Goal: Book appointment/travel/reservation

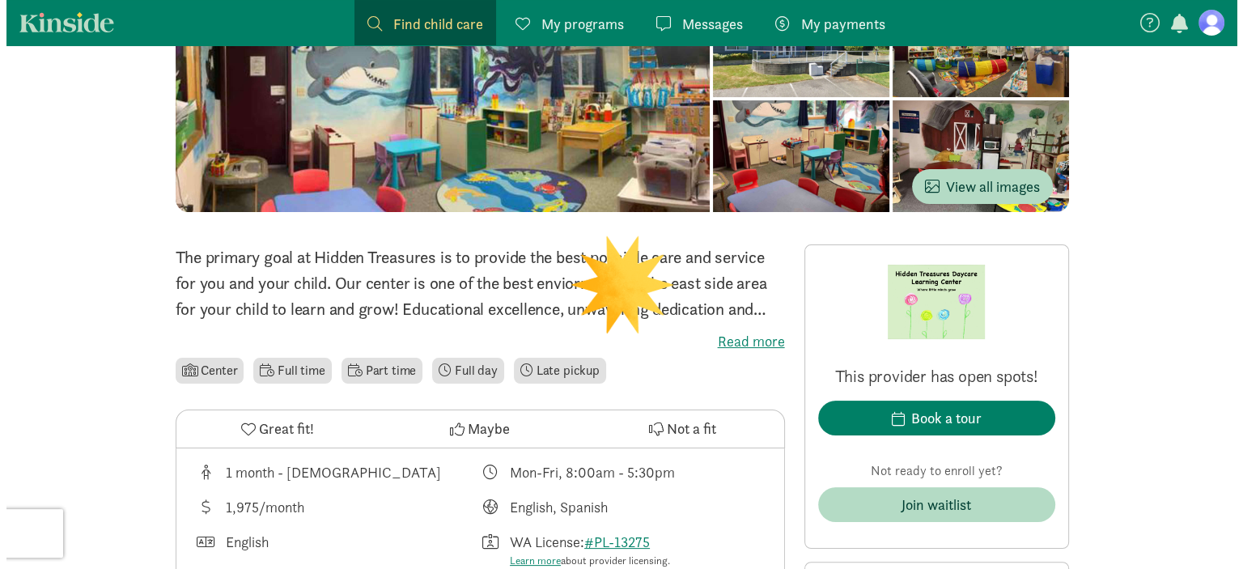
scroll to position [243, 0]
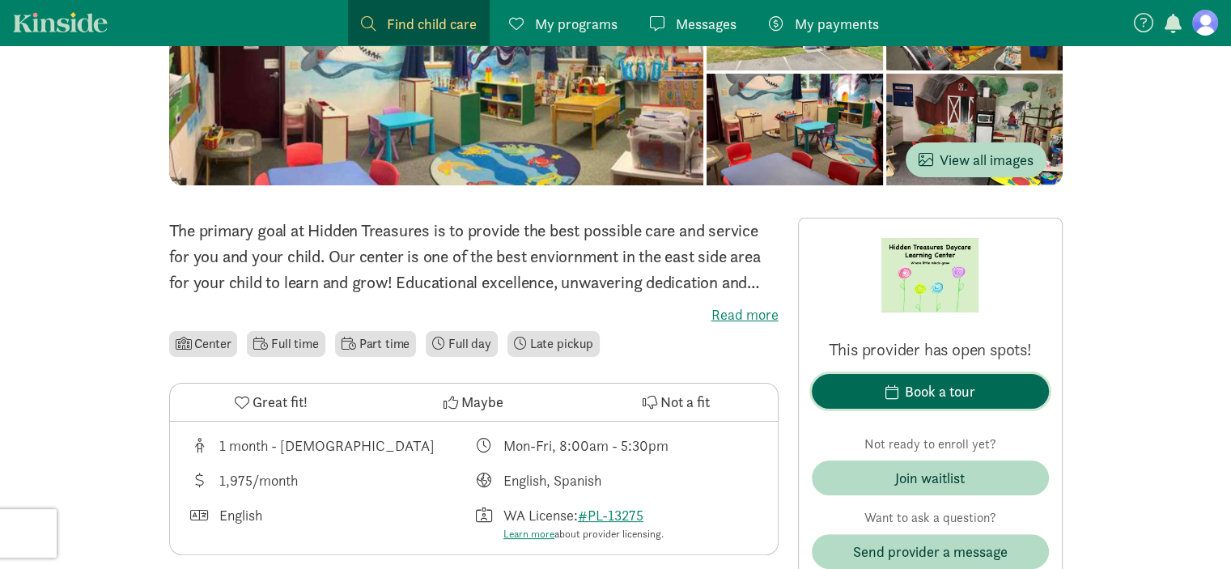
click at [912, 392] on div "Book a tour" at bounding box center [940, 391] width 70 height 22
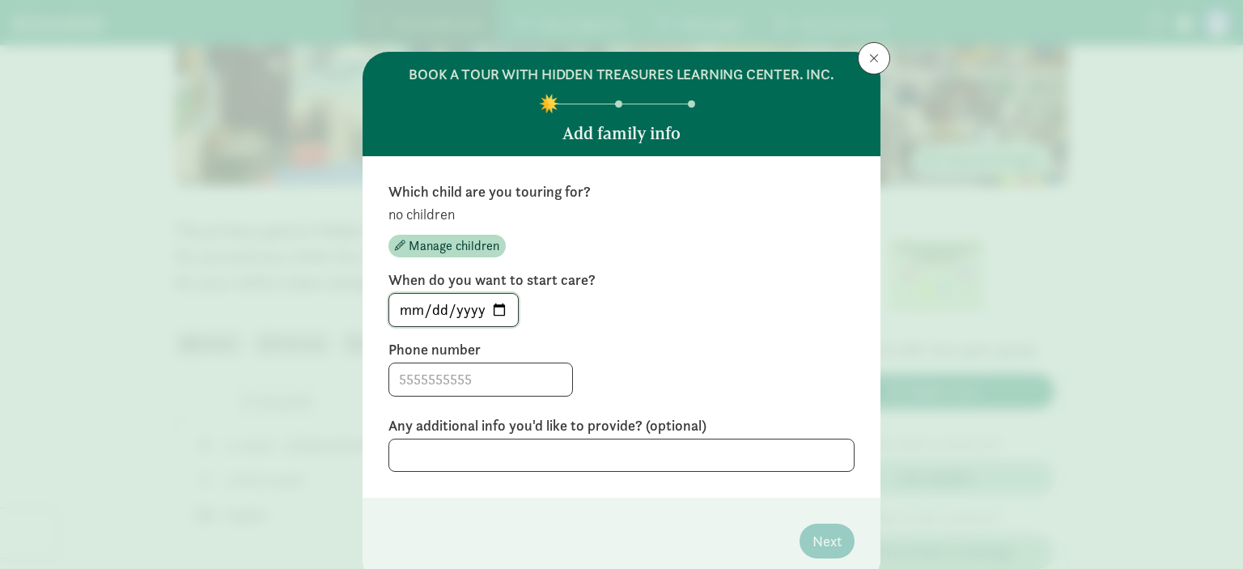
click at [492, 308] on input "[DATE]" at bounding box center [453, 310] width 129 height 32
click at [480, 372] on input at bounding box center [480, 379] width 183 height 32
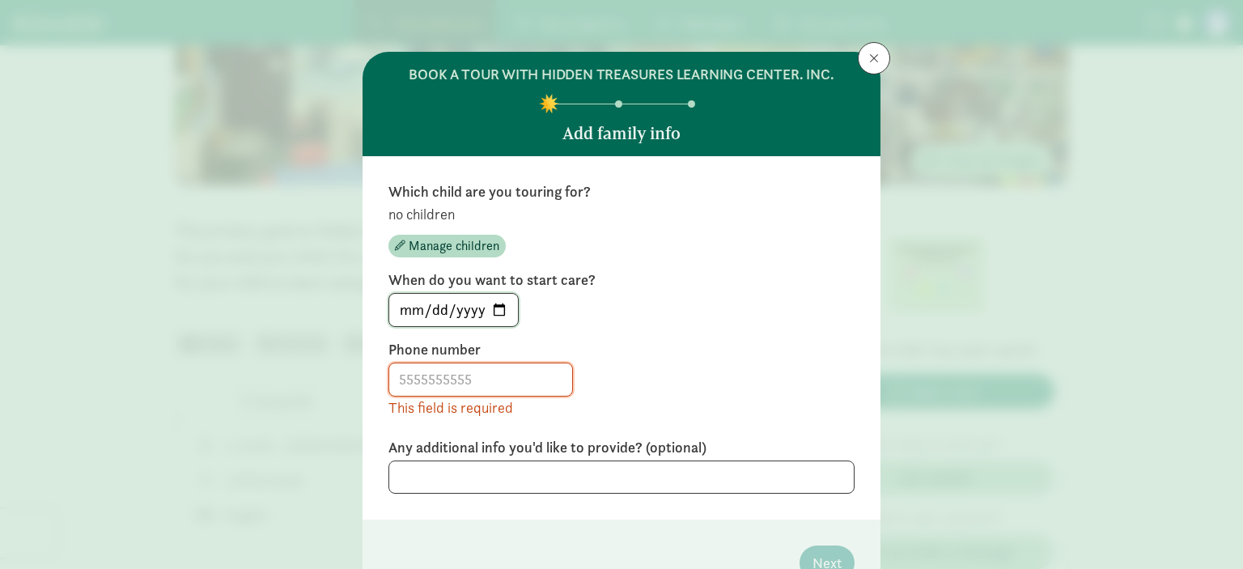
click at [492, 310] on input "[DATE]" at bounding box center [453, 310] width 129 height 32
type input "[DATE]"
click at [469, 378] on input at bounding box center [480, 379] width 183 height 32
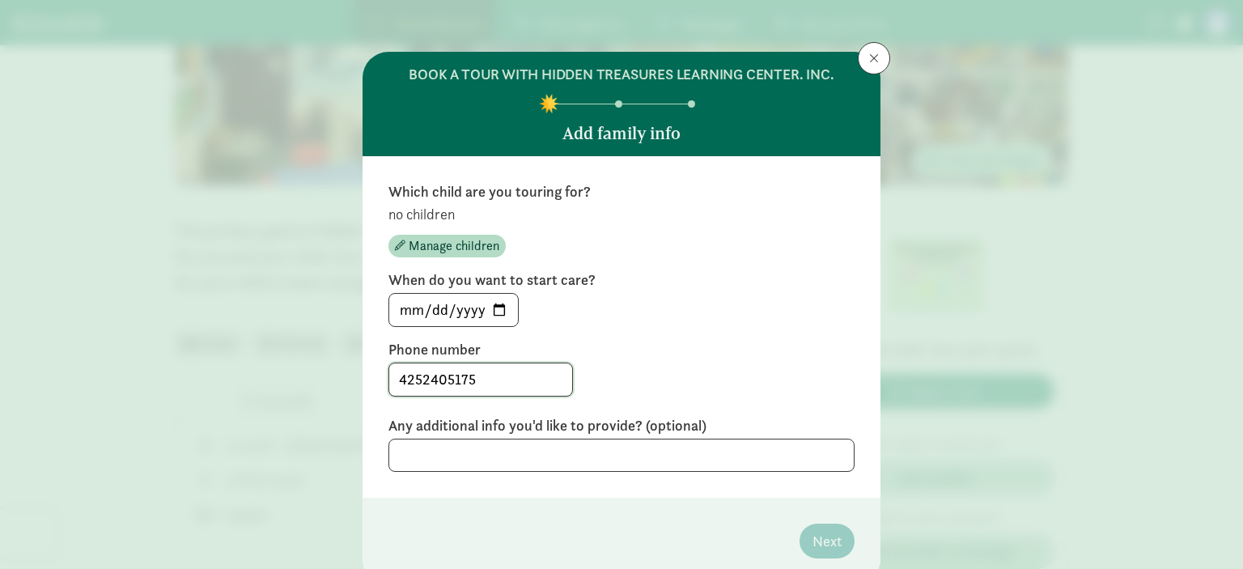
scroll to position [66, 0]
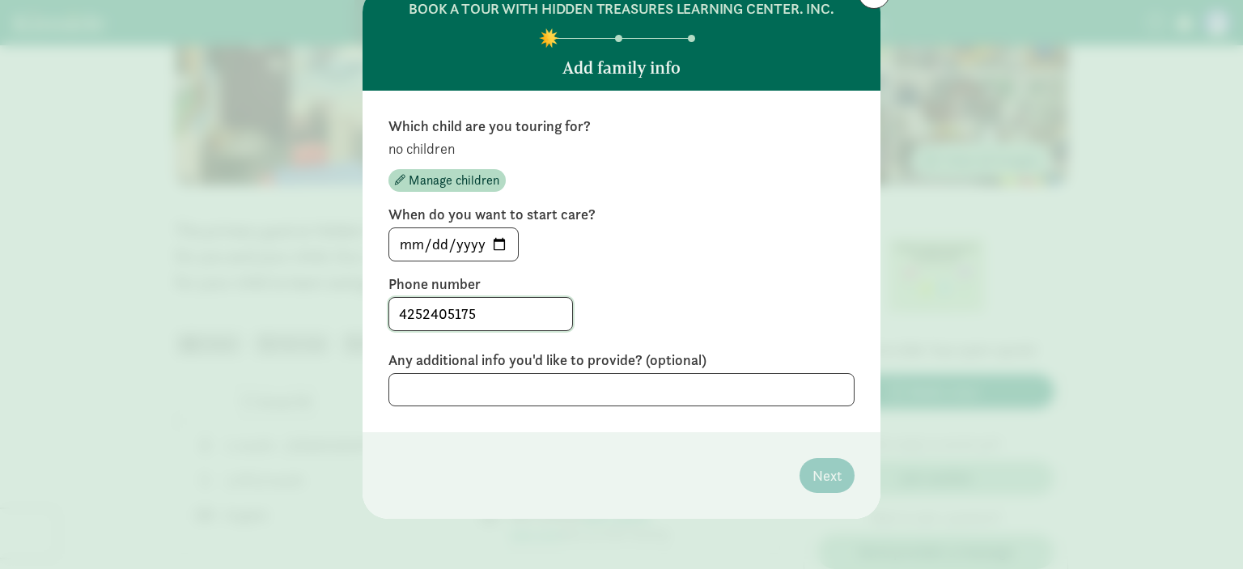
type input "4252405175"
click at [500, 393] on textarea at bounding box center [622, 389] width 466 height 33
click at [445, 181] on span "Manage children" at bounding box center [454, 180] width 91 height 19
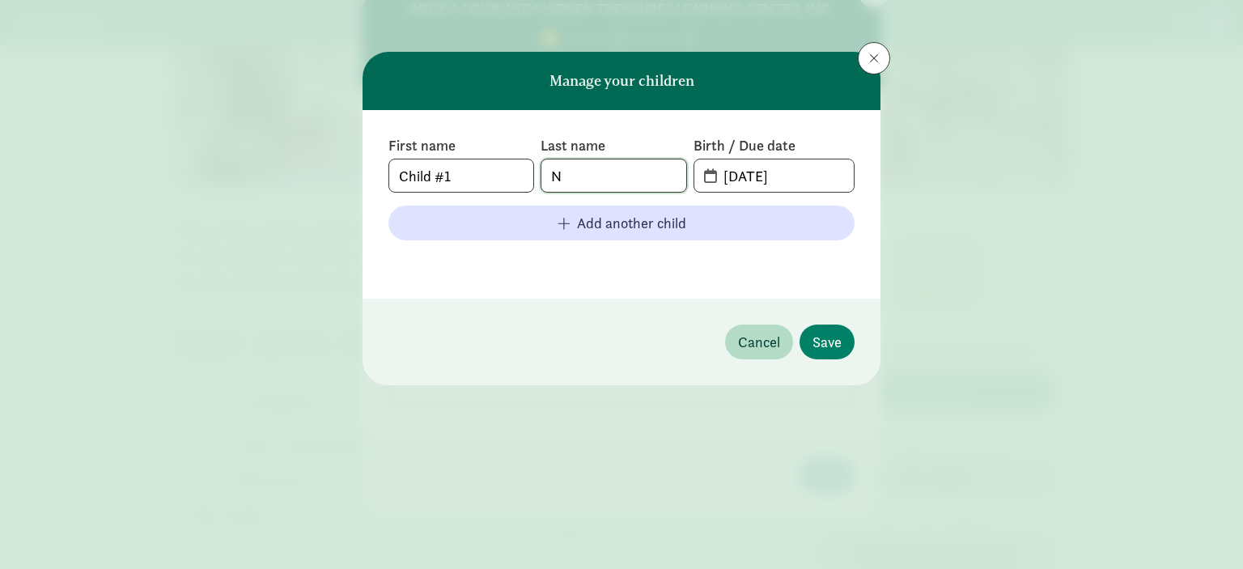
click at [567, 179] on input "N" at bounding box center [614, 175] width 144 height 32
drag, startPoint x: 471, startPoint y: 183, endPoint x: 359, endPoint y: 164, distance: 113.4
click at [359, 164] on div "Manage your children First name Child #1 Last name N Birth / Due date [DATE] Ad…" at bounding box center [621, 284] width 1243 height 569
type input "Dia"
click at [596, 181] on input "N" at bounding box center [614, 175] width 144 height 32
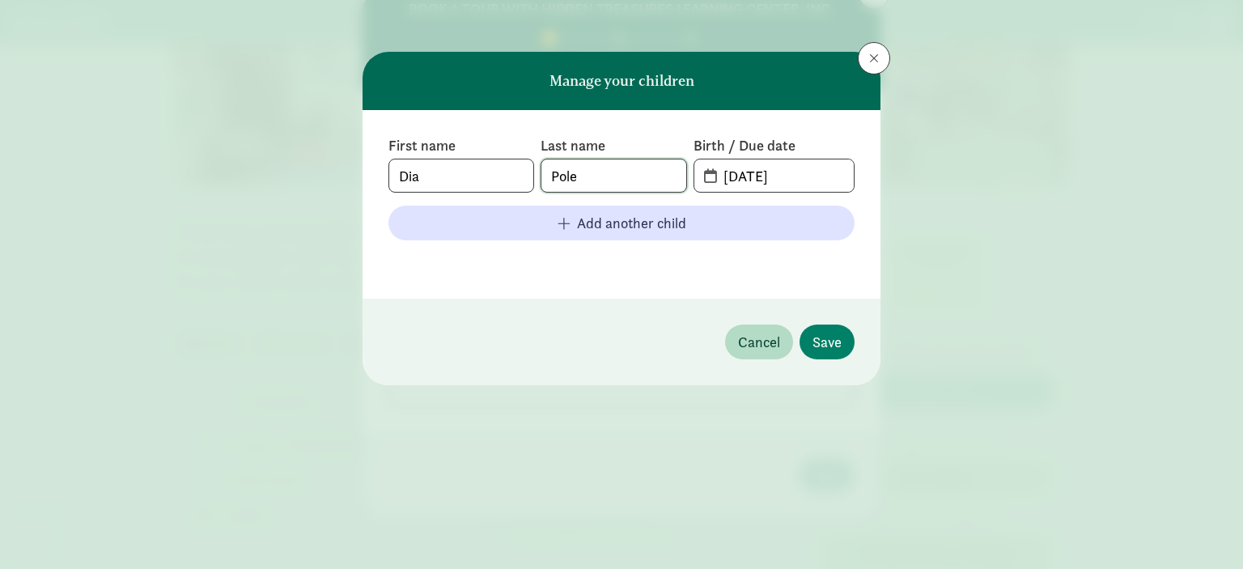
type input "Pole"
click at [715, 181] on input "[DATE]" at bounding box center [784, 175] width 140 height 32
drag, startPoint x: 730, startPoint y: 176, endPoint x: 762, endPoint y: 177, distance: 31.6
click at [731, 176] on input "[DATE]" at bounding box center [784, 175] width 140 height 32
click at [797, 174] on input "[DATE]" at bounding box center [784, 175] width 140 height 32
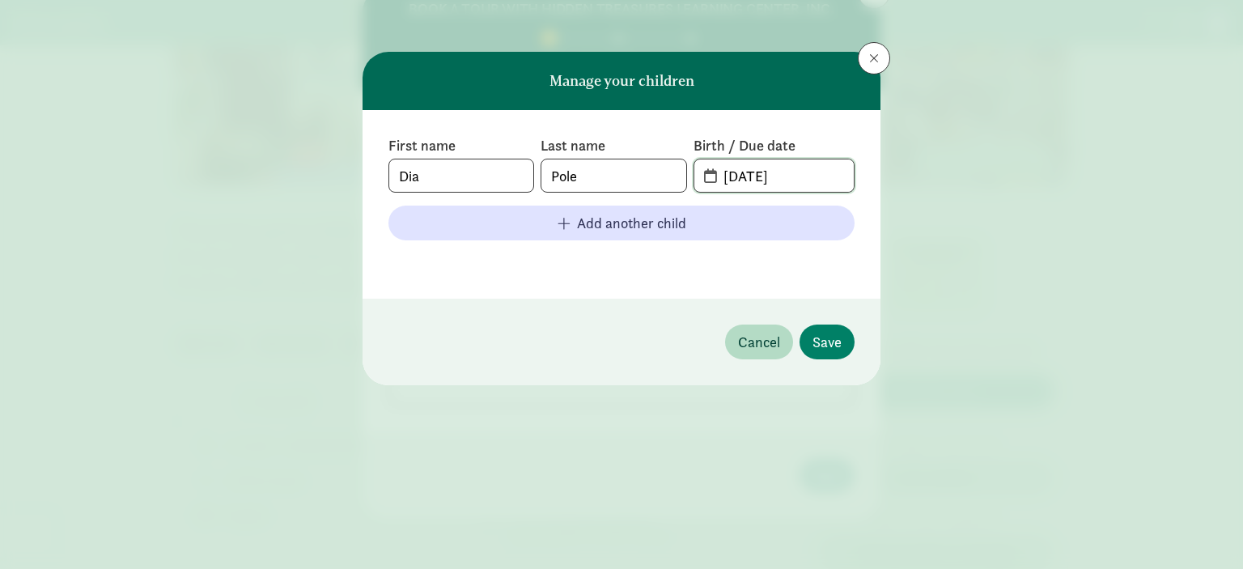
click at [733, 177] on input "[DATE]" at bounding box center [784, 175] width 140 height 32
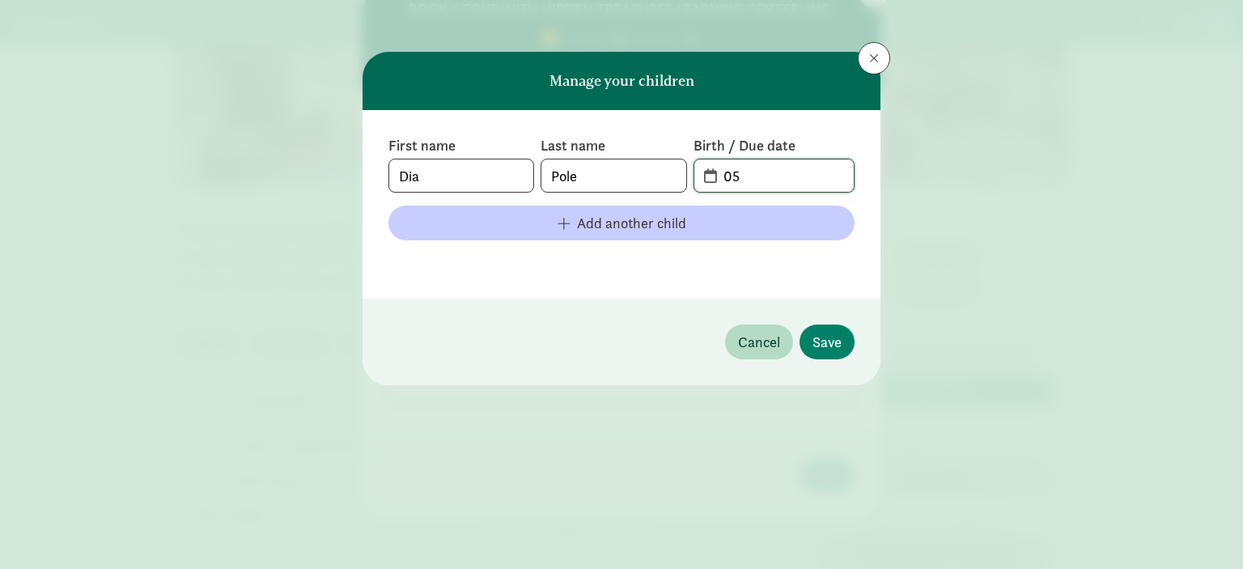
type input "0"
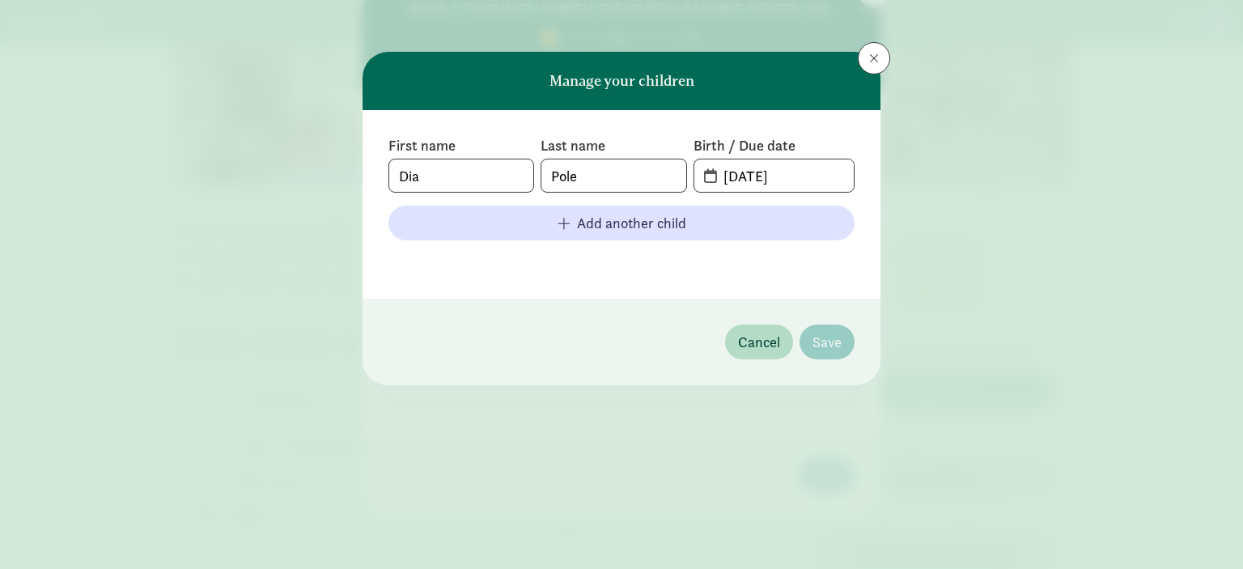
click at [716, 284] on div "First name Dia Last name [PERSON_NAME] Birth / Due date [DATE] Add another child" at bounding box center [622, 204] width 518 height 189
click at [814, 172] on input "[DATE]" at bounding box center [784, 175] width 140 height 32
click at [580, 311] on footer "Cancel Save" at bounding box center [622, 342] width 518 height 87
click at [737, 182] on input "[DATE]" at bounding box center [784, 175] width 140 height 32
drag, startPoint x: 758, startPoint y: 173, endPoint x: 748, endPoint y: 173, distance: 10.5
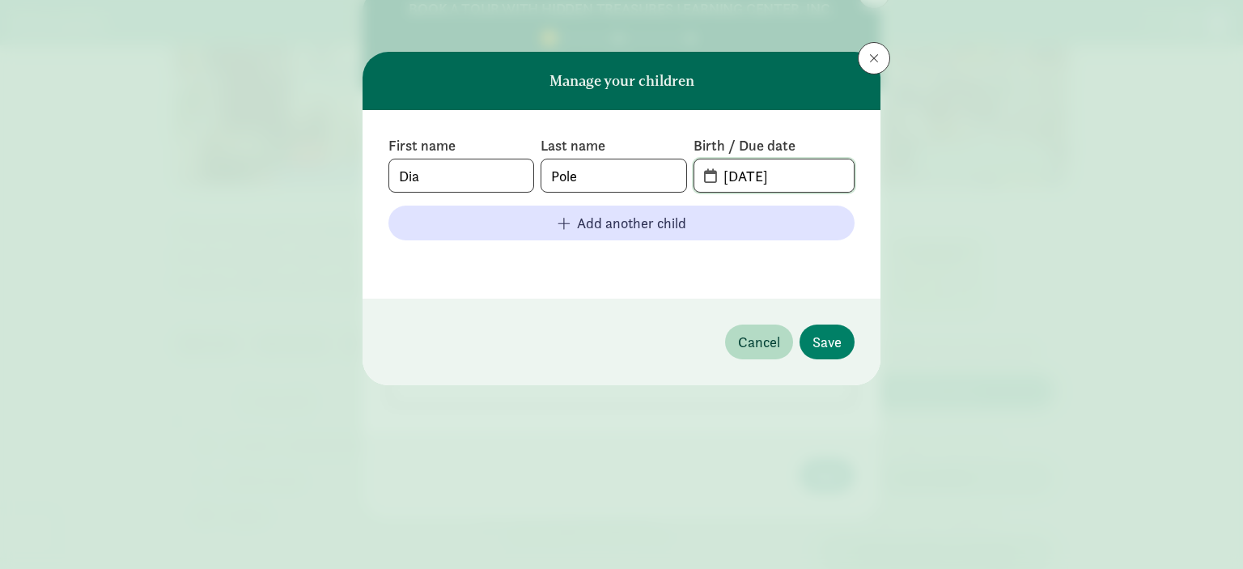
click at [748, 173] on input "[DATE]" at bounding box center [784, 175] width 140 height 32
type input "[DATE]"
click at [660, 299] on footer "Cancel Save" at bounding box center [622, 342] width 518 height 87
click at [828, 345] on span "Save" at bounding box center [827, 342] width 29 height 22
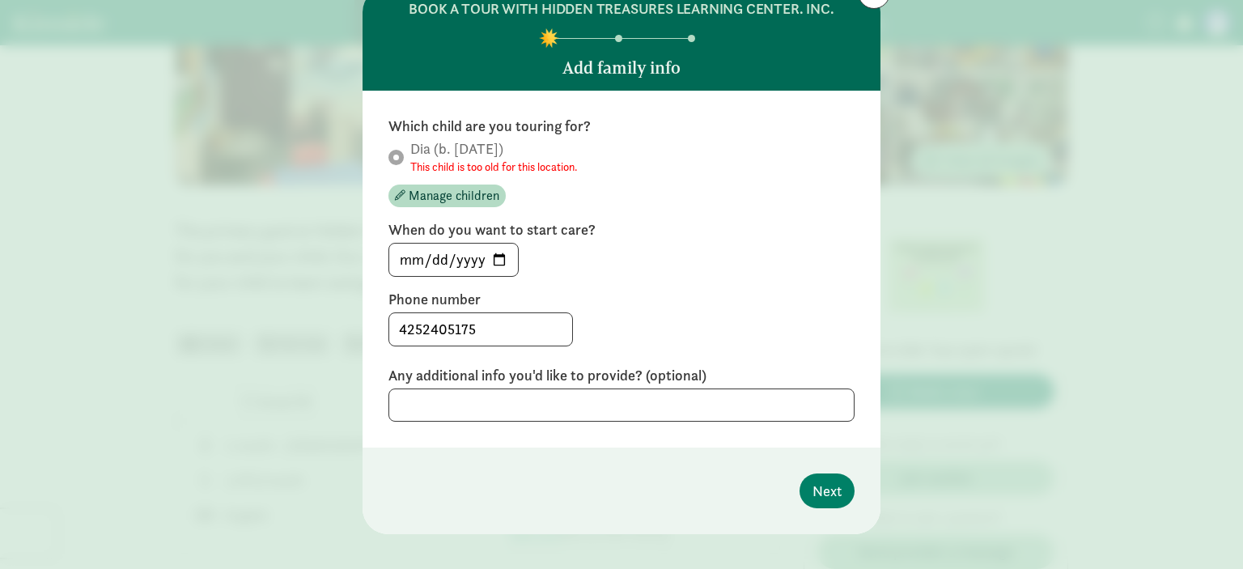
click at [463, 151] on span "Dia (b. [DATE]) This child is too old for this location." at bounding box center [494, 157] width 168 height 36
click at [466, 190] on span "Manage children" at bounding box center [454, 195] width 91 height 19
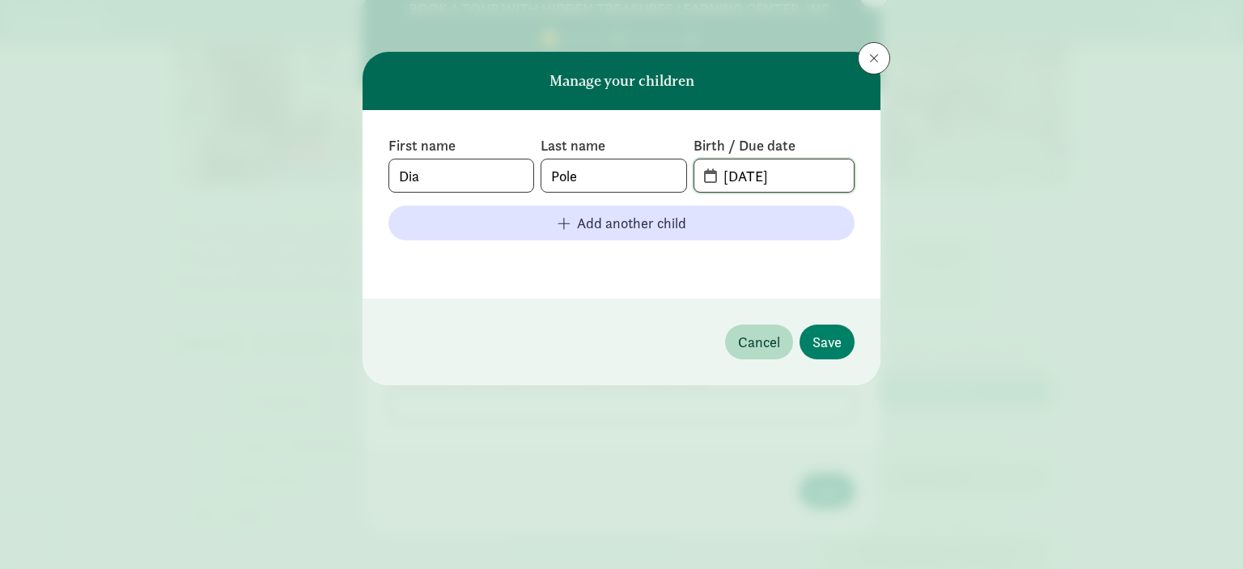
drag, startPoint x: 816, startPoint y: 177, endPoint x: 767, endPoint y: 172, distance: 49.7
click at [767, 172] on input "[DATE]" at bounding box center [784, 175] width 140 height 32
type input "[DATE]"
click at [829, 340] on span "Save" at bounding box center [827, 342] width 29 height 22
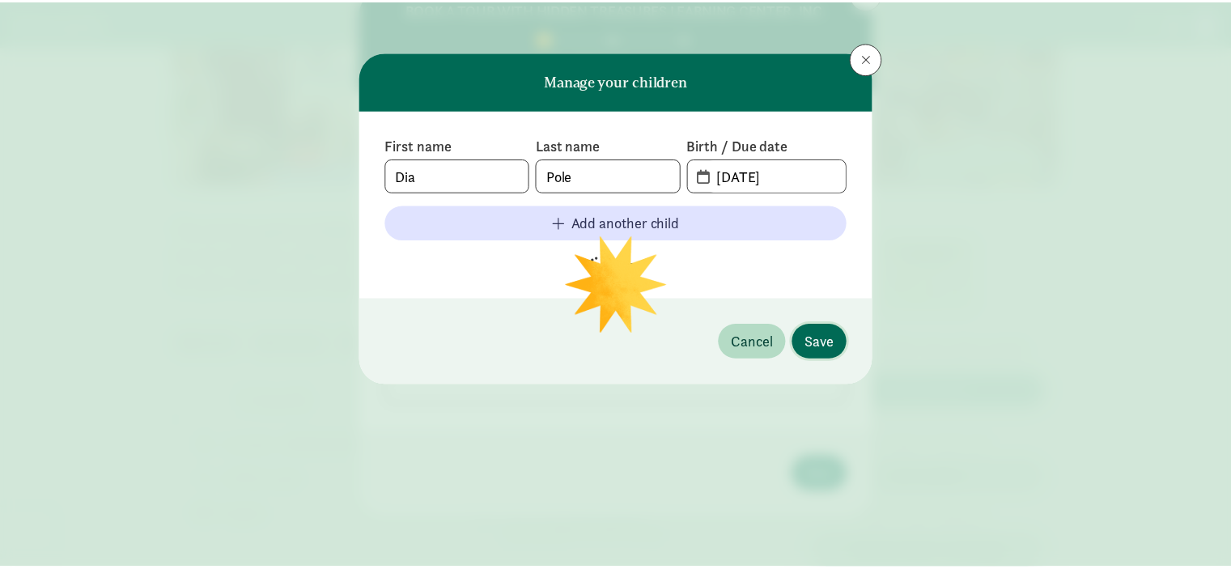
scroll to position [65, 0]
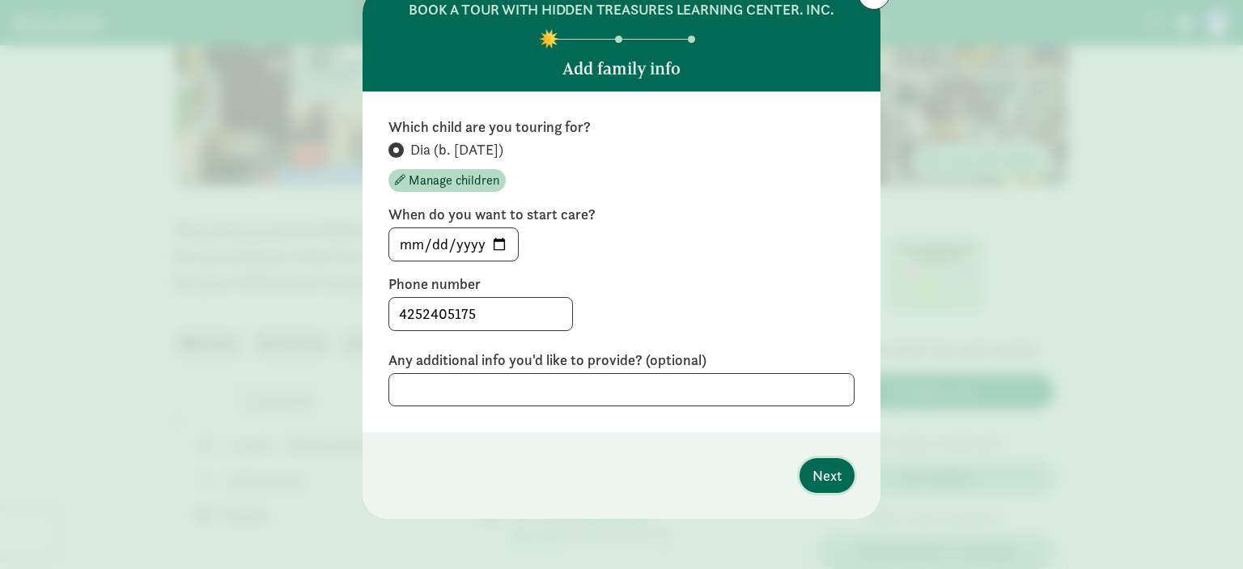
click at [819, 472] on span "Next" at bounding box center [827, 476] width 29 height 22
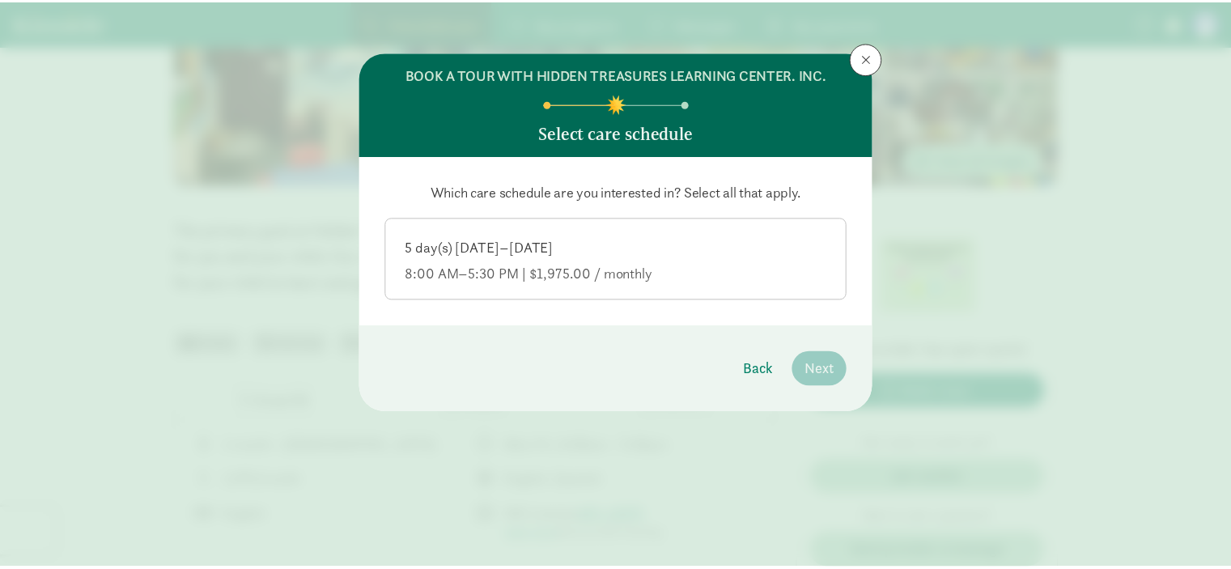
scroll to position [0, 0]
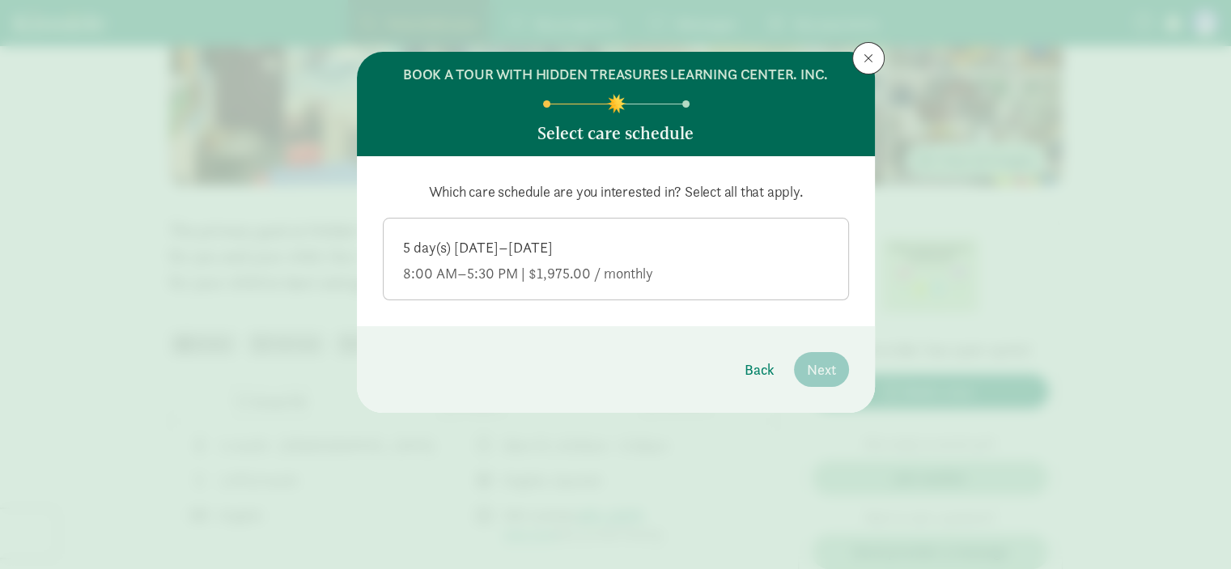
click at [512, 278] on div "8:00 AM–5:30 PM | $1,975.00 / monthly" at bounding box center [616, 273] width 426 height 19
click at [0, 0] on input "5 day(s) [DATE]–[DATE] 8:00 AM–5:30 PM | $1,975.00 / monthly" at bounding box center [0, 0] width 0 height 0
click at [819, 372] on span "Next" at bounding box center [821, 370] width 29 height 22
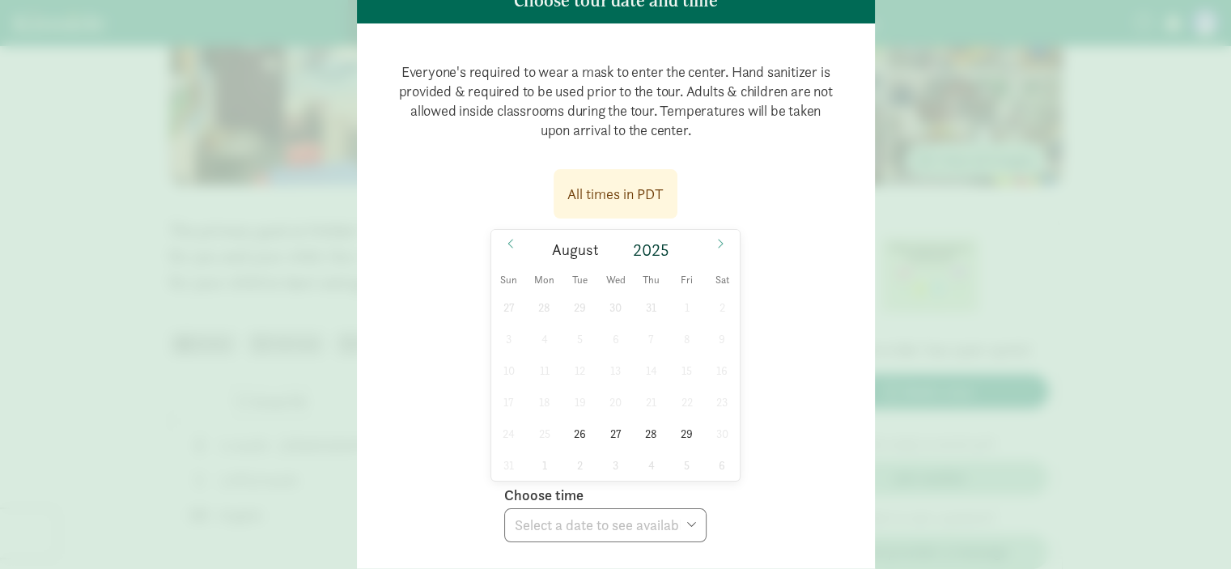
scroll to position [162, 0]
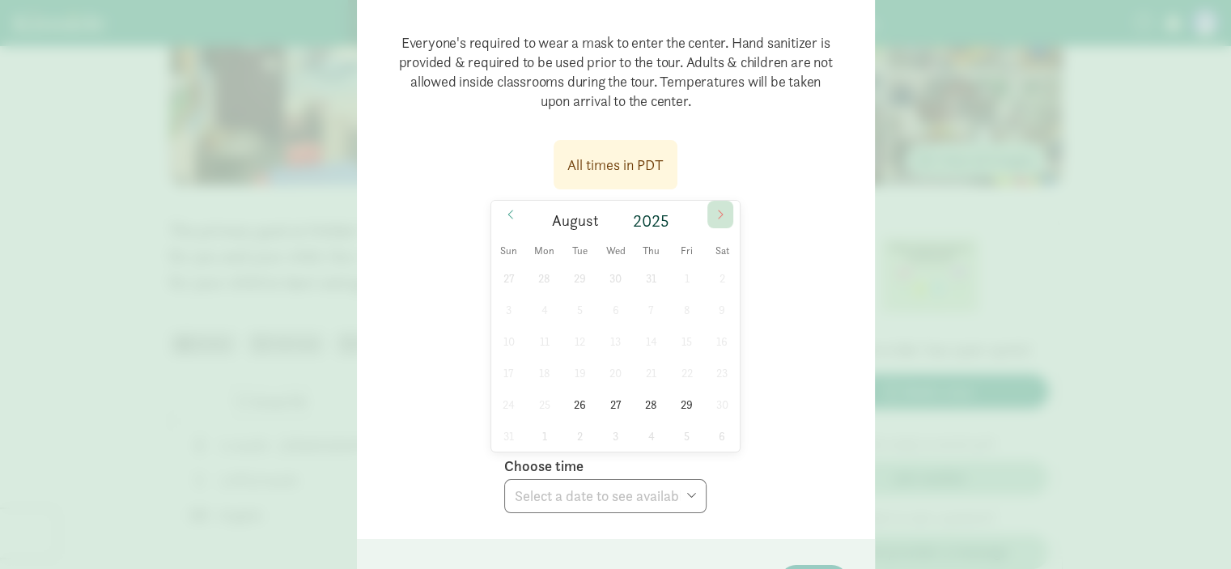
click at [719, 219] on icon at bounding box center [721, 214] width 10 height 11
click at [540, 283] on span "1" at bounding box center [545, 278] width 32 height 32
click at [688, 498] on select "Choose time 09:00 AM 09:30 AM 10:00 AM 10:30 AM" at bounding box center [605, 496] width 202 height 34
click at [847, 372] on div "Everyone's required to wear a mask to enter the center. Hand sanitizer is provi…" at bounding box center [616, 266] width 518 height 545
click at [681, 489] on select "Choose time 09:00 AM 09:30 AM 10:00 AM 10:30 AM" at bounding box center [605, 496] width 202 height 34
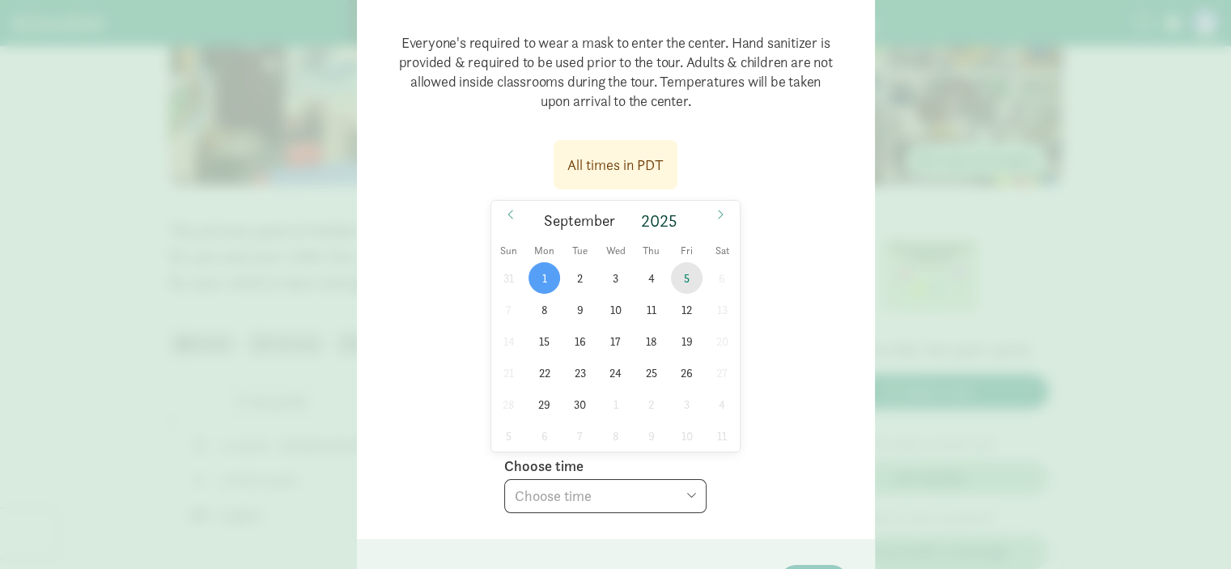
click at [686, 278] on span "5" at bounding box center [687, 278] width 32 height 32
click at [690, 495] on select "Choose time 09:00 AM 09:30 AM 10:00 AM 10:30 AM" at bounding box center [605, 496] width 202 height 34
click at [514, 219] on span at bounding box center [511, 215] width 26 height 28
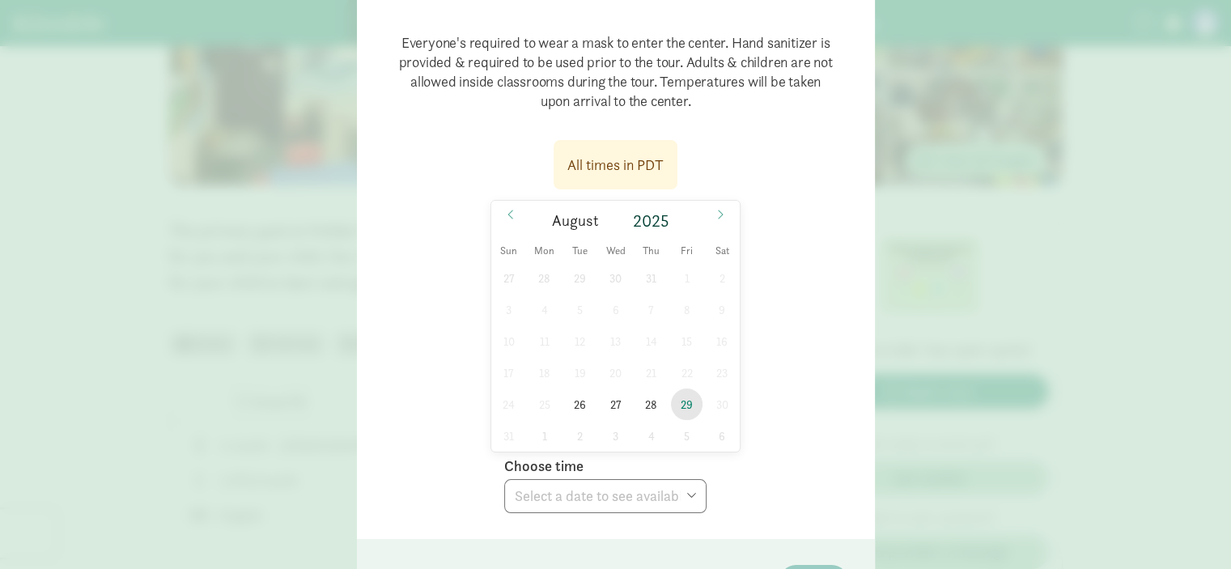
click at [679, 410] on span "29" at bounding box center [687, 405] width 32 height 32
click at [690, 495] on select "Choose time 09:00 AM 09:30 AM 10:00 AM 10:30 AM" at bounding box center [605, 496] width 202 height 34
select select "[DATE]T10:30:00.000-07:00"
click at [504, 479] on select "Choose time 09:00 AM 09:30 AM 10:00 AM 10:30 AM" at bounding box center [605, 496] width 202 height 34
